Goal: Task Accomplishment & Management: Manage account settings

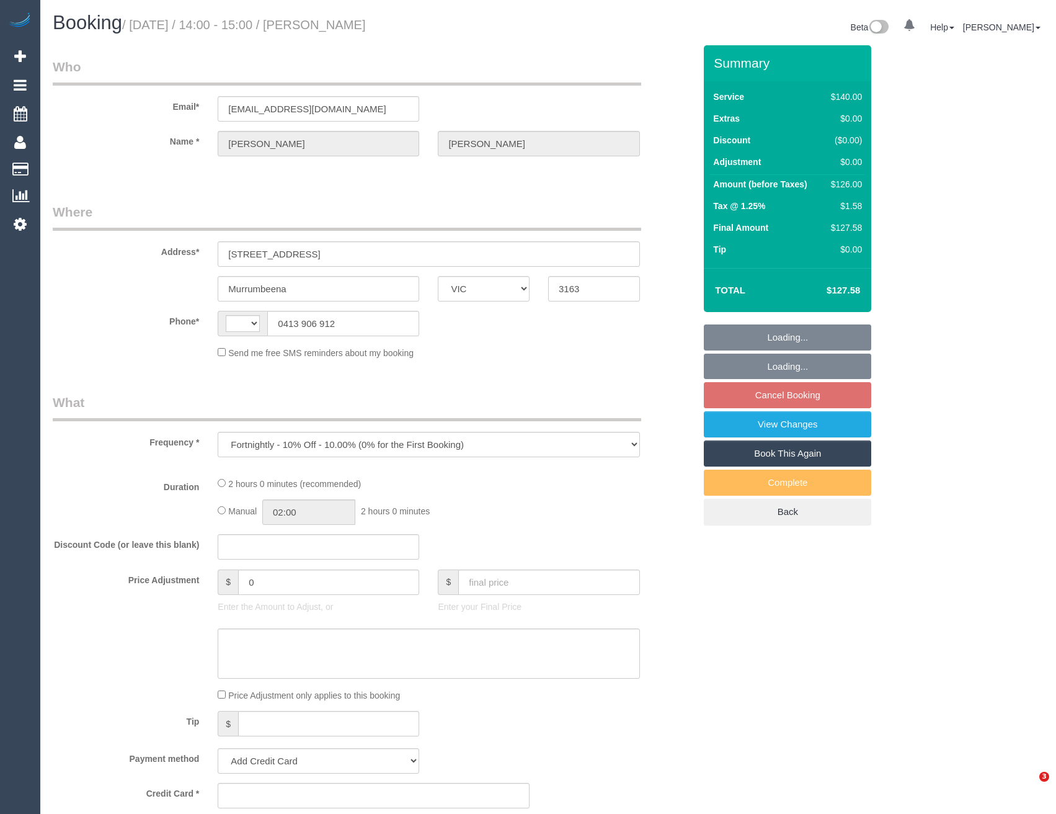
select select "VIC"
select select "string:AU"
select select "string:stripe-pm_1NPZo82GScqysDRV3I7Owh4Y"
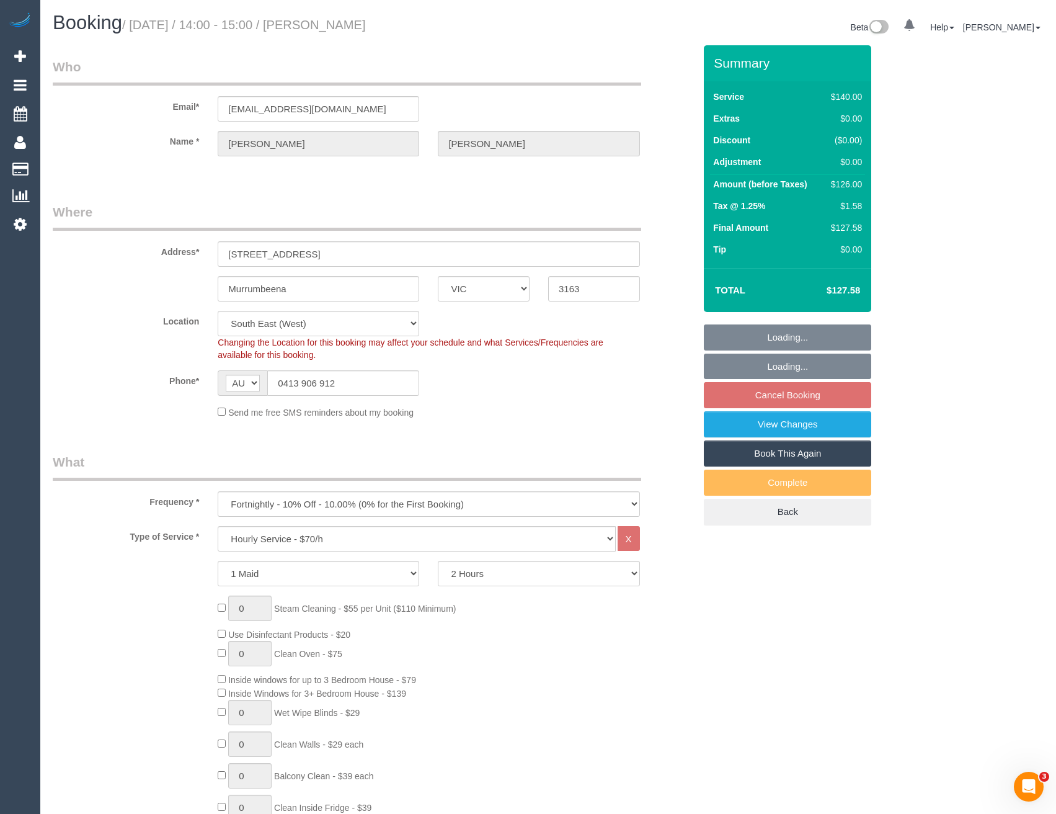
select select "number:28"
select select "number:14"
select select "number:19"
select select "number:24"
select select "number:11"
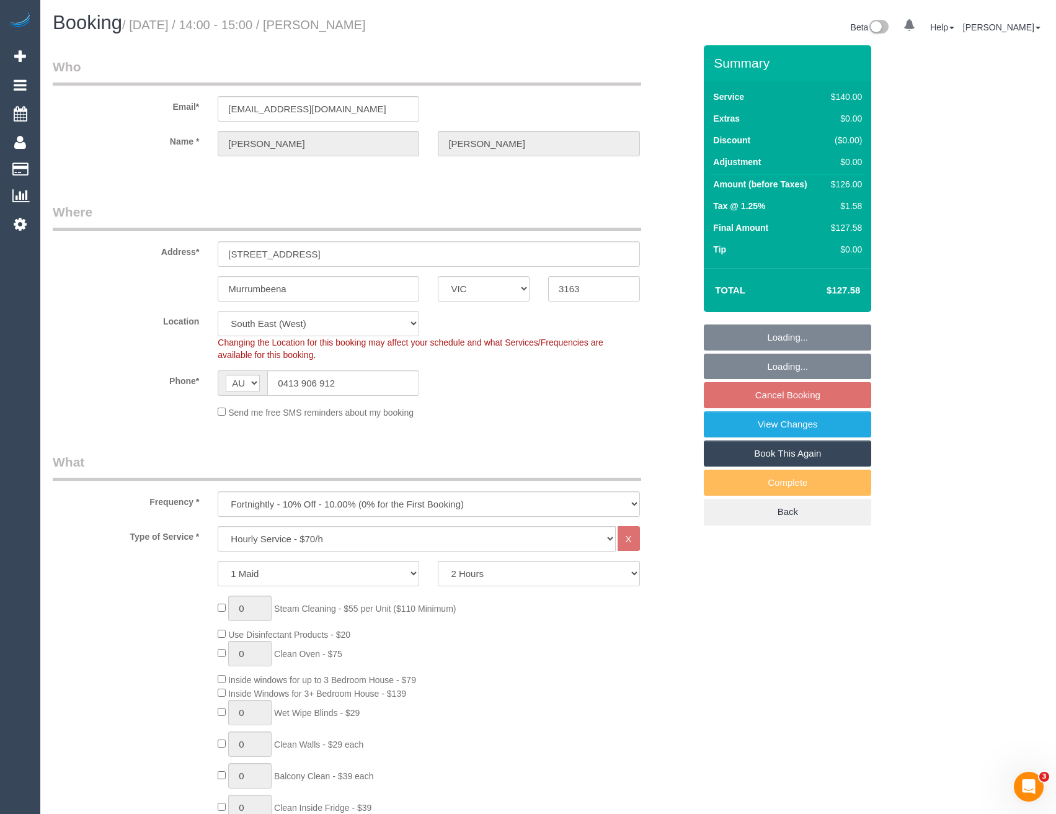
select select "object:865"
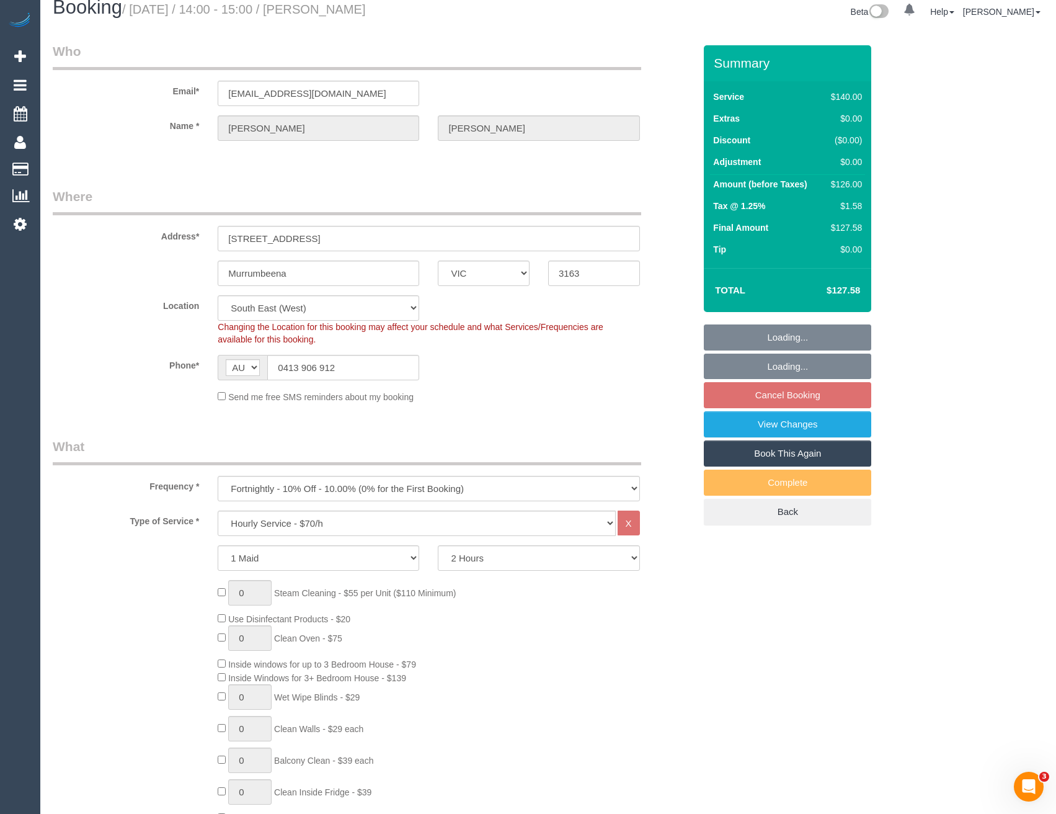
select select "38790"
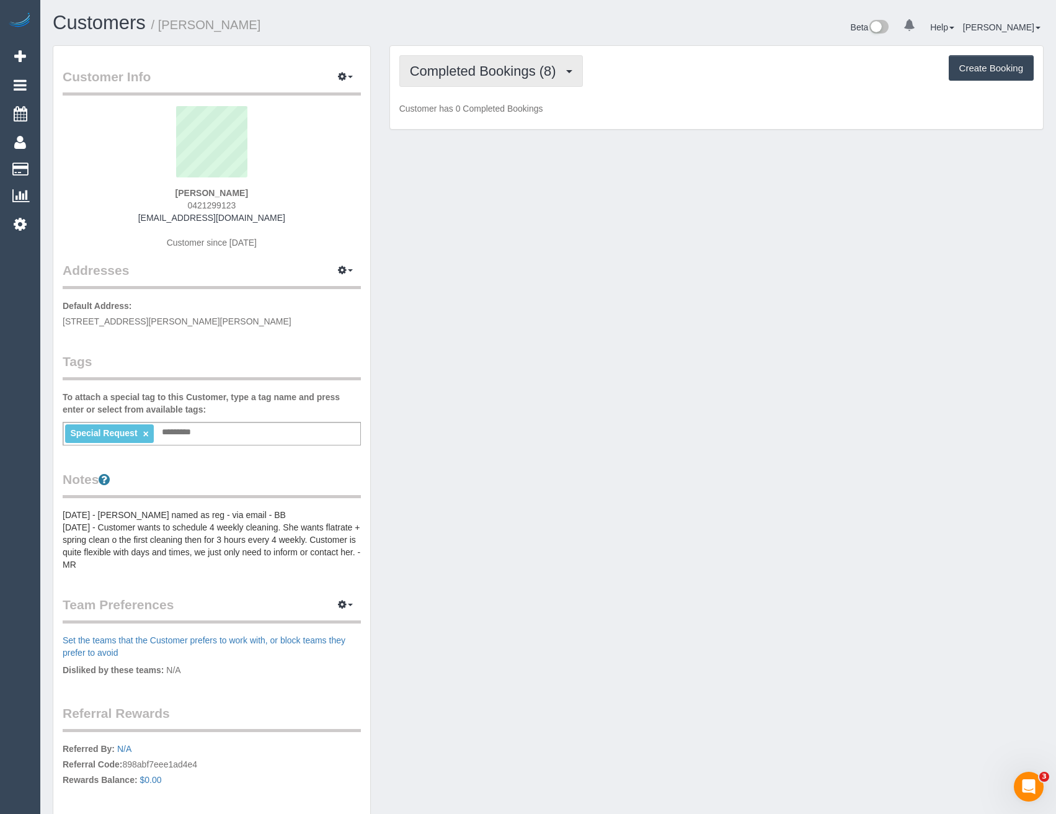
click at [535, 65] on span "Completed Bookings (8)" at bounding box center [486, 71] width 153 height 16
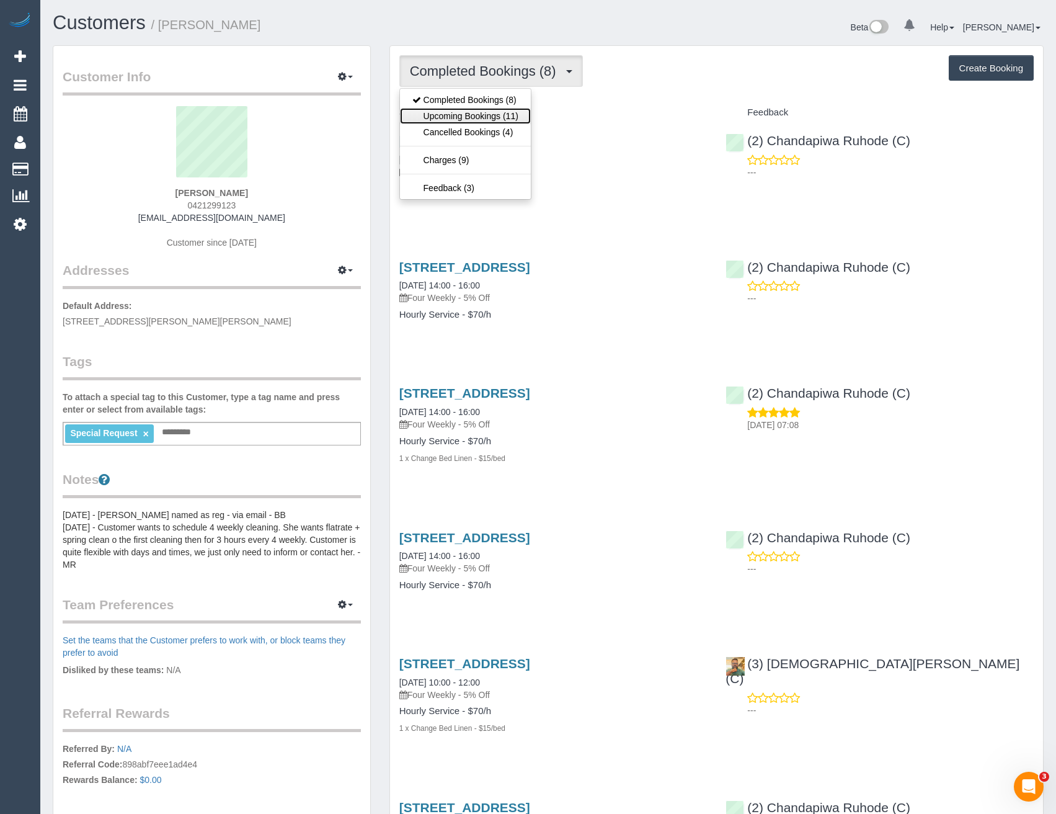
click at [519, 119] on link "Upcoming Bookings (11)" at bounding box center [465, 116] width 131 height 16
